Goal: Task Accomplishment & Management: Complete application form

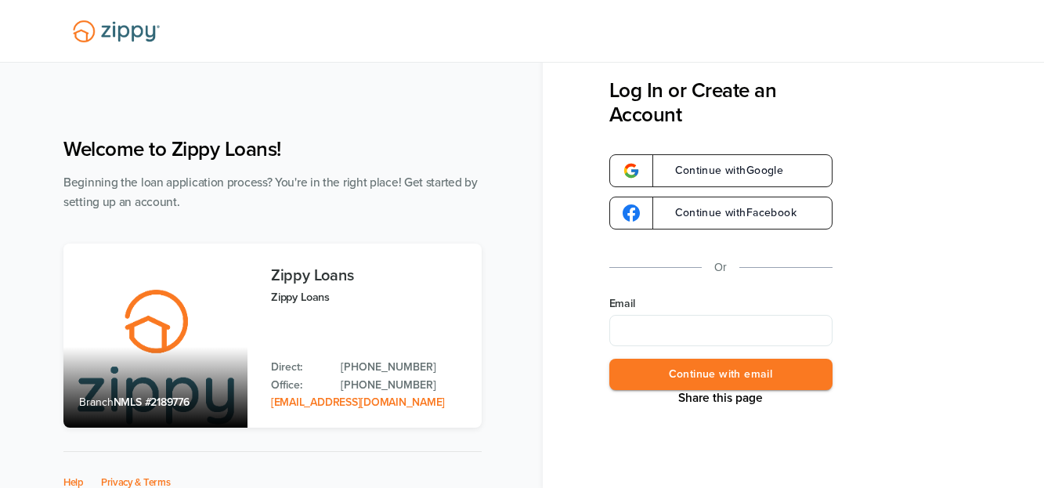
click at [721, 332] on input "Email" at bounding box center [720, 330] width 223 height 31
type input "**********"
click at [769, 370] on button "Continue with email" at bounding box center [720, 375] width 223 height 32
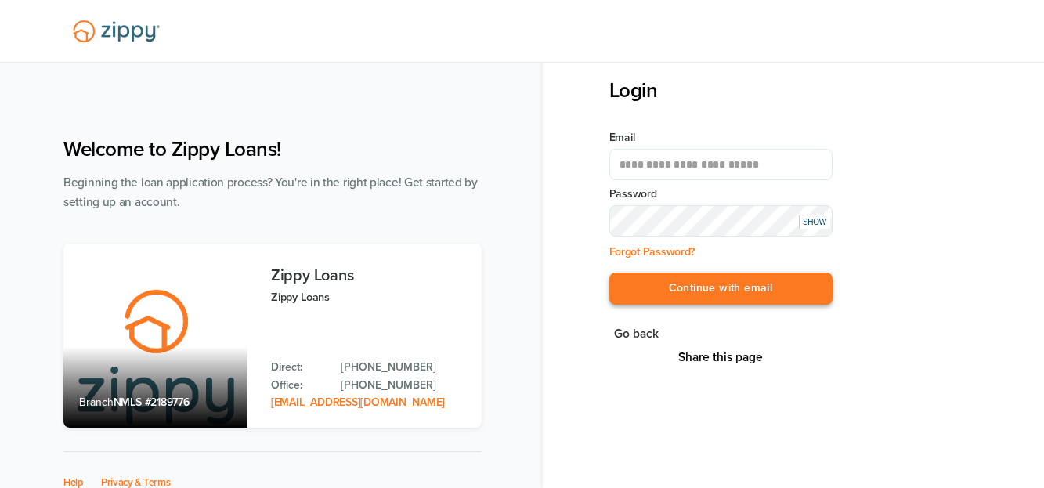
click at [655, 292] on button "Continue with email" at bounding box center [720, 288] width 223 height 32
